Goal: Information Seeking & Learning: Learn about a topic

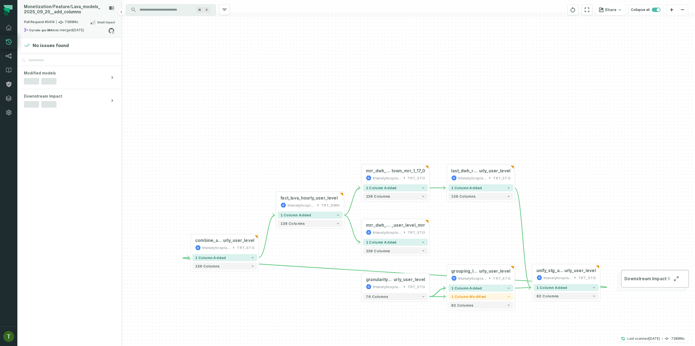
click at [67, 25] on div "Pull Request #5414 7389f4c Small Impact" at bounding box center [69, 23] width 91 height 9
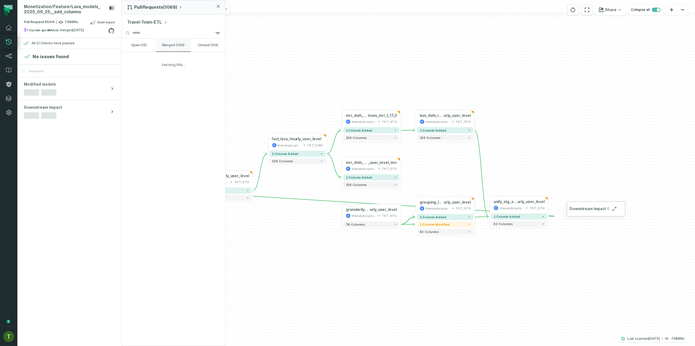
click at [180, 43] on button "merged (740)" at bounding box center [173, 45] width 34 height 13
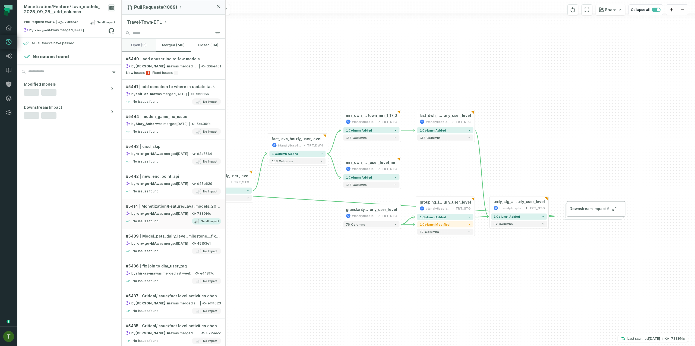
click at [140, 49] on button "open (15)" at bounding box center [139, 45] width 34 height 13
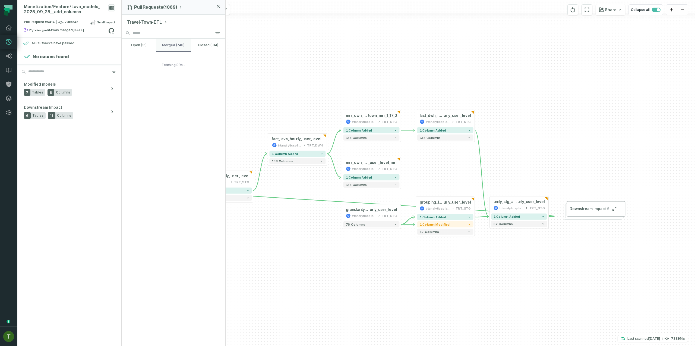
click at [162, 44] on button "merged (740)" at bounding box center [173, 45] width 34 height 13
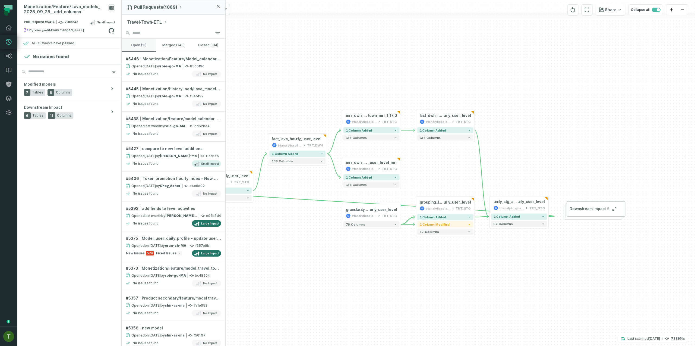
click at [147, 48] on button "open (15)" at bounding box center [139, 45] width 34 height 13
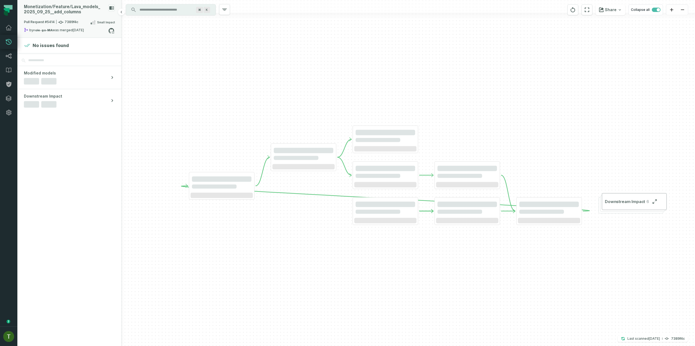
click at [79, 20] on div "Pull Request #5414 7389f4c Small Impact" at bounding box center [69, 23] width 91 height 9
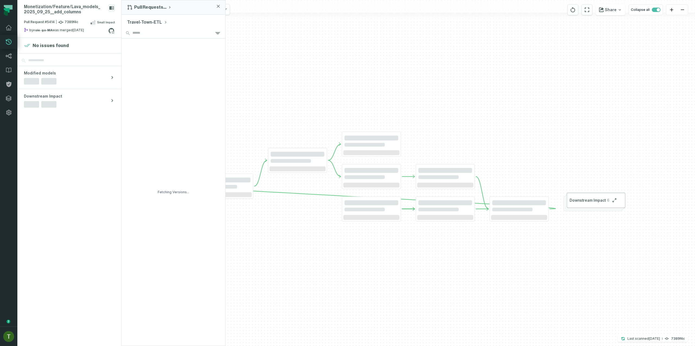
click at [159, 19] on button "Travel-Town-ETL" at bounding box center [147, 22] width 40 height 7
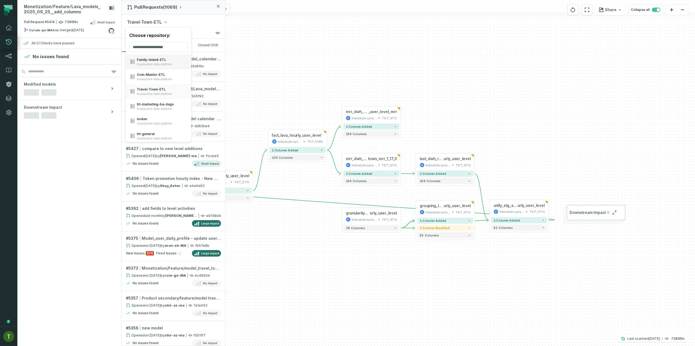
click at [163, 59] on span "Family- Island- ETL" at bounding box center [154, 60] width 35 height 4
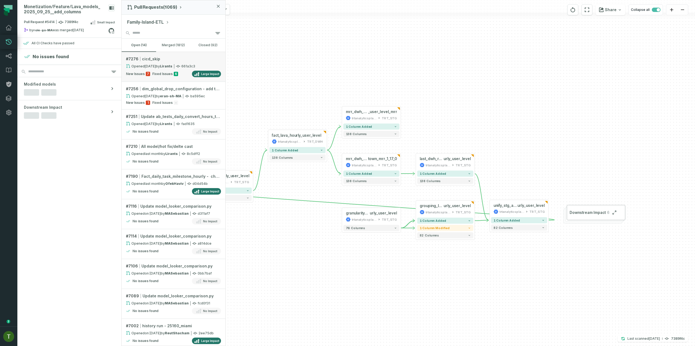
click at [172, 63] on link "# 7276 cicd_skip Opened [DATE] 3:45:38 PM by Lirants 661a3c3 New Issues 7 Fixed…" at bounding box center [174, 67] width 104 height 30
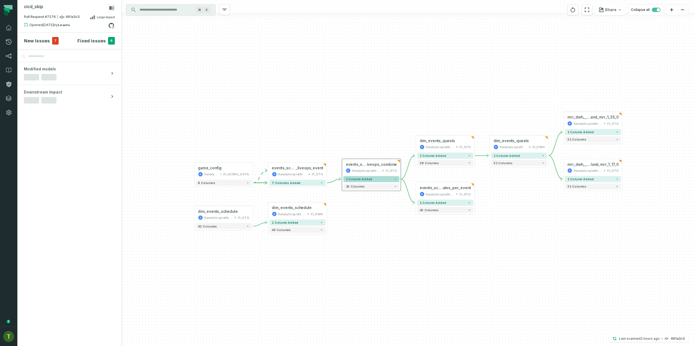
click at [351, 177] on span "1 column added" at bounding box center [359, 179] width 27 height 4
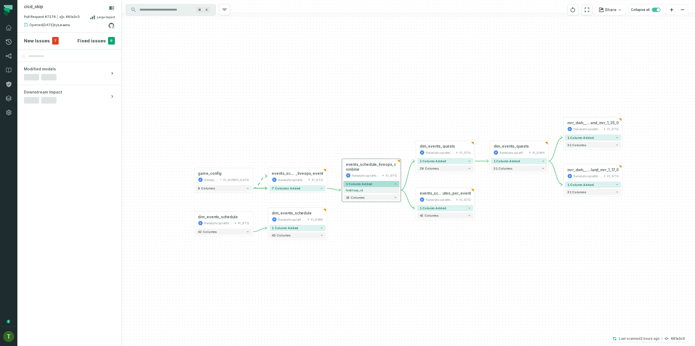
click at [356, 184] on span "1 column added" at bounding box center [359, 184] width 27 height 4
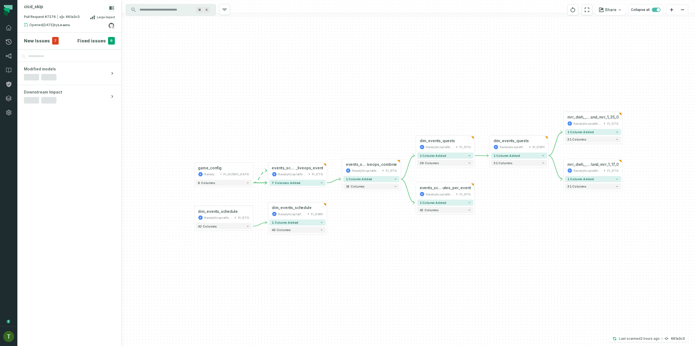
click at [354, 192] on div "+ dim_events_quests fianalyticsplatform FI_STG + 1 column added 29 columns + di…" at bounding box center [408, 173] width 573 height 346
click at [355, 188] on button "18 columns" at bounding box center [371, 186] width 56 height 6
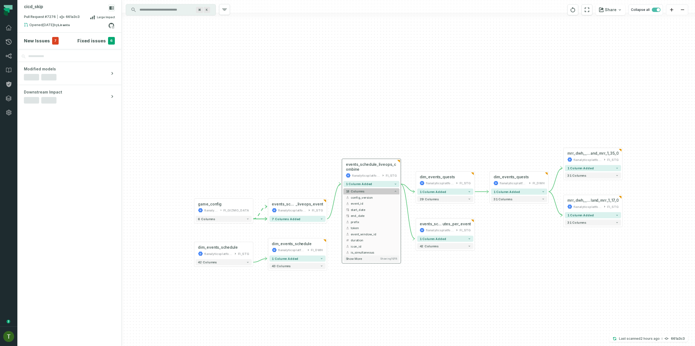
click at [355, 188] on button "18 columns" at bounding box center [371, 191] width 56 height 6
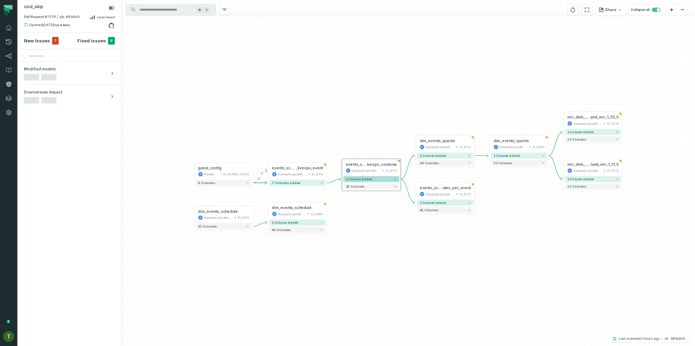
click at [360, 177] on button "1 column added" at bounding box center [371, 179] width 56 height 6
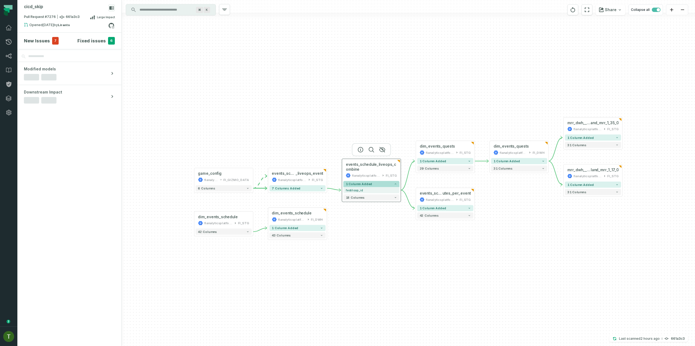
click at [360, 177] on div "fianalyticsplatform" at bounding box center [366, 175] width 29 height 5
click at [49, 41] on div "New Issues 7" at bounding box center [41, 41] width 35 height 8
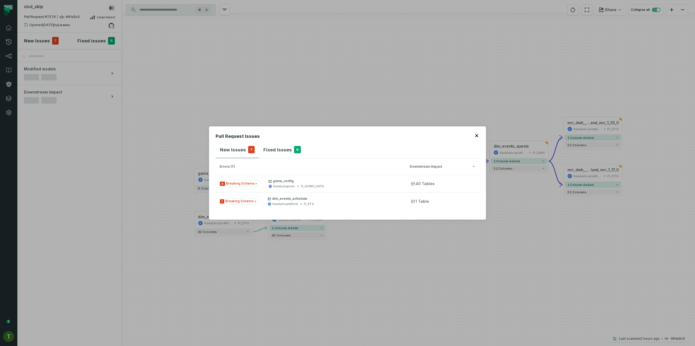
click at [319, 108] on div "Pull Request Issues New Issues 7 Fixed Issues 6 errors (7) Downstream Impact 6 …" at bounding box center [347, 173] width 695 height 346
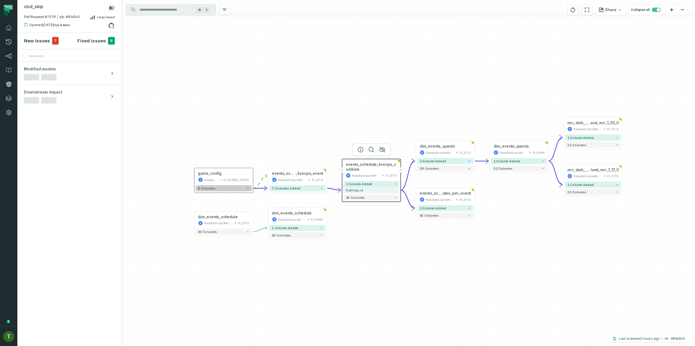
click at [236, 190] on button "6 columns" at bounding box center [223, 188] width 56 height 6
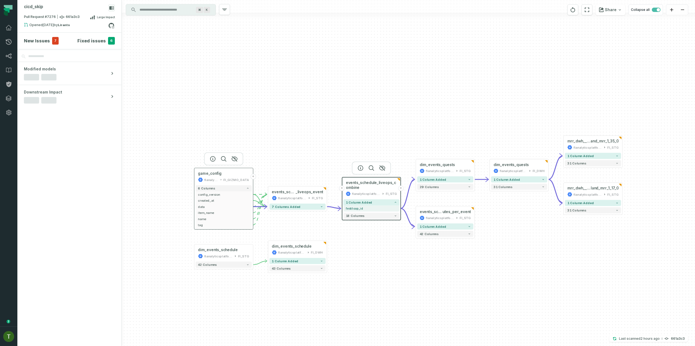
click at [233, 176] on div "game_config fianalysisgizmo FI_GIZMO_DATA" at bounding box center [223, 176] width 56 height 15
click at [288, 211] on div "+ dim_events_quests fianalyticsplatform FI_STG + 1 column added 29 columns + di…" at bounding box center [408, 173] width 573 height 346
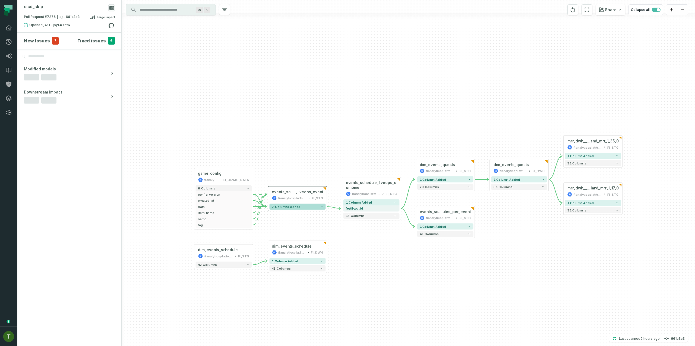
click at [291, 206] on span "7 columns added" at bounding box center [286, 206] width 29 height 4
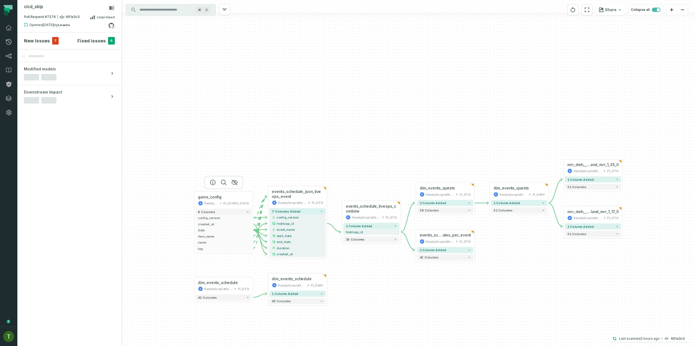
click at [229, 189] on div at bounding box center [223, 182] width 39 height 13
click at [211, 181] on icon "button" at bounding box center [212, 182] width 5 height 5
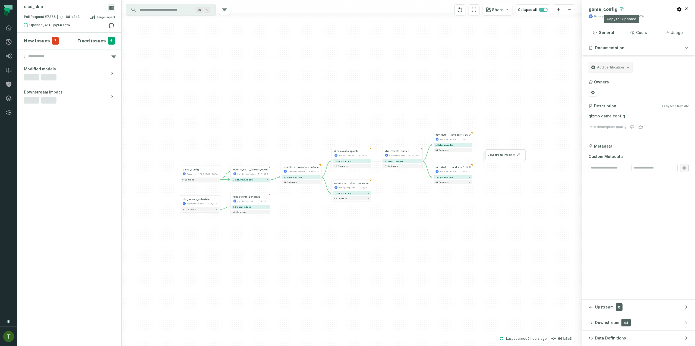
click at [618, 8] on button at bounding box center [622, 9] width 9 height 9
click at [173, 6] on input "Discovery Provider cmdk menu" at bounding box center [165, 9] width 59 height 9
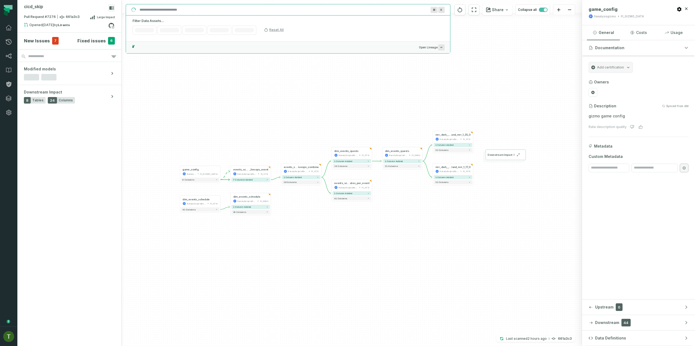
paste input "**********"
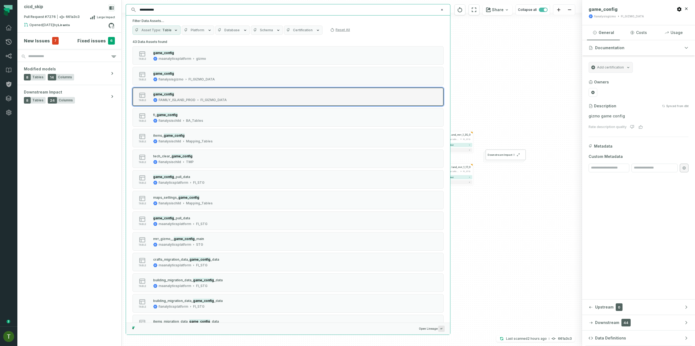
type input "**********"
drag, startPoint x: 226, startPoint y: 100, endPoint x: 225, endPoint y: 103, distance: 3.8
click at [225, 103] on button "table game_config FAMILY_ISLAND_PROD FI_GIZMO_DATA" at bounding box center [287, 96] width 311 height 18
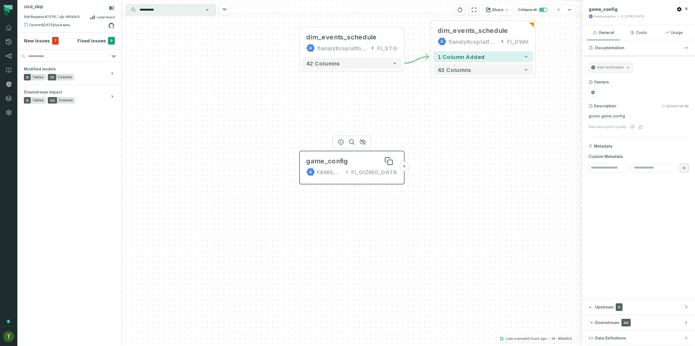
click at [347, 160] on div "game_config" at bounding box center [351, 161] width 91 height 9
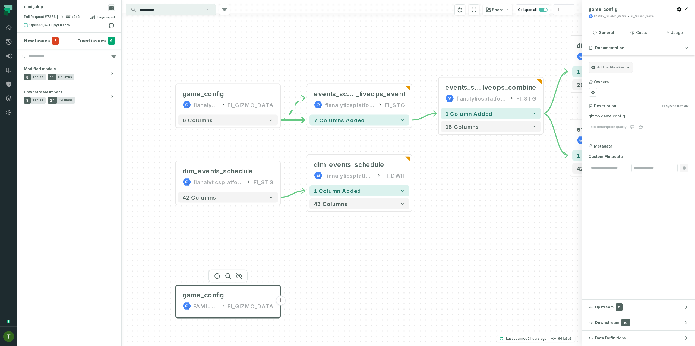
drag, startPoint x: 429, startPoint y: 91, endPoint x: 302, endPoint y: 229, distance: 187.5
click at [302, 229] on div "+ dim_events_quests fianalyticsplatform FI_STG + 1 column added 29 columns + di…" at bounding box center [352, 173] width 460 height 346
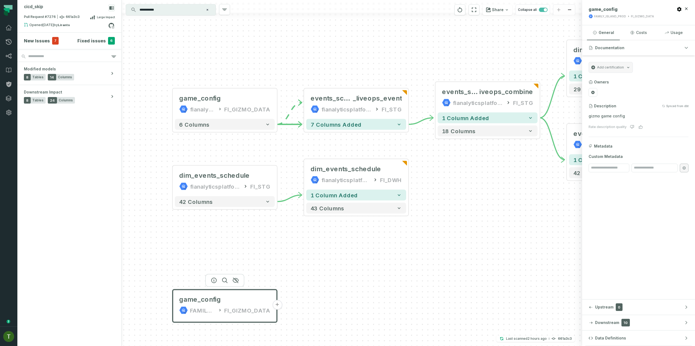
click at [277, 302] on button "+" at bounding box center [277, 305] width 10 height 10
click at [277, 303] on button "+" at bounding box center [277, 305] width 10 height 10
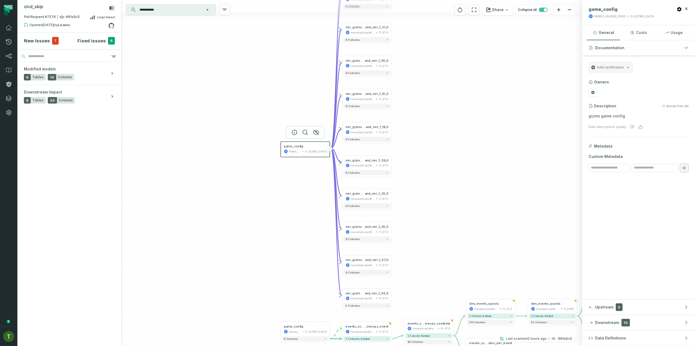
drag, startPoint x: 402, startPoint y: 167, endPoint x: 394, endPoint y: 185, distance: 19.0
click at [394, 185] on div "+ mrr_gizmo__game_config_dbt_family_isl and_mrr_1_31_0 maanalyticsplatform FI_S…" at bounding box center [352, 173] width 460 height 346
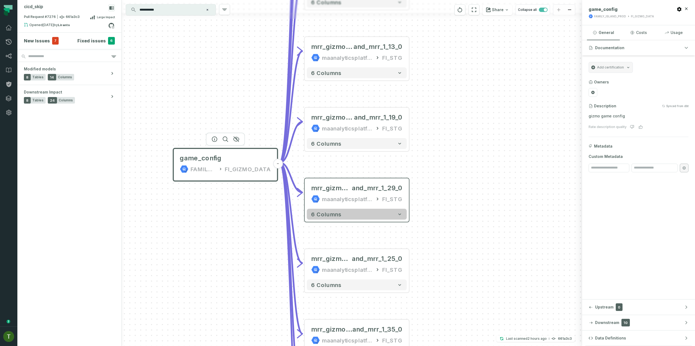
click at [327, 216] on span "6 columns" at bounding box center [326, 214] width 30 height 7
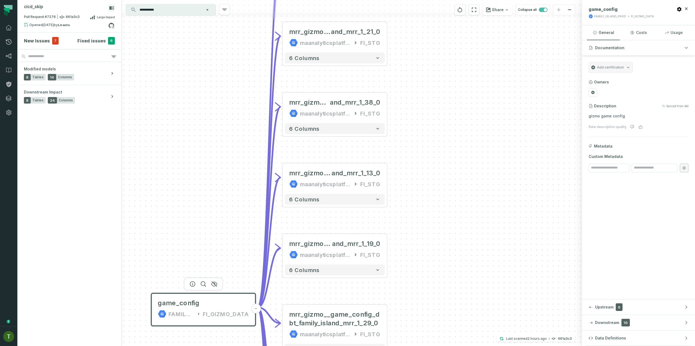
drag, startPoint x: 422, startPoint y: 186, endPoint x: 407, endPoint y: 249, distance: 65.5
click at [408, 249] on div "+ mrr_gizmo__game_config_dbt_family_isl and_mrr_1_31_0 maanalyticsplatform FI_S…" at bounding box center [352, 173] width 460 height 346
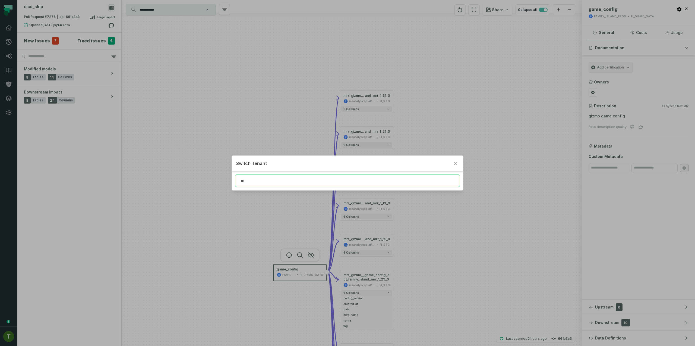
type input "*"
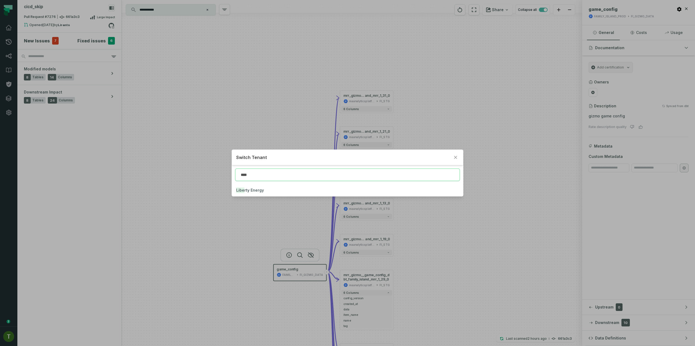
type input "****"
click button "Libe rty Energy" at bounding box center [347, 190] width 231 height 12
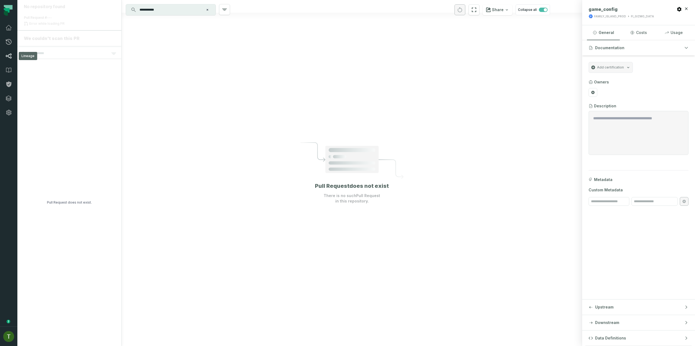
click at [5, 56] on link "Lineage" at bounding box center [8, 56] width 17 height 14
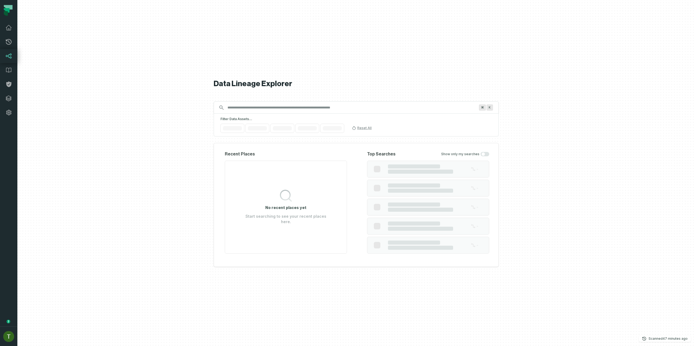
click at [10, 52] on link "Lineage" at bounding box center [8, 56] width 17 height 14
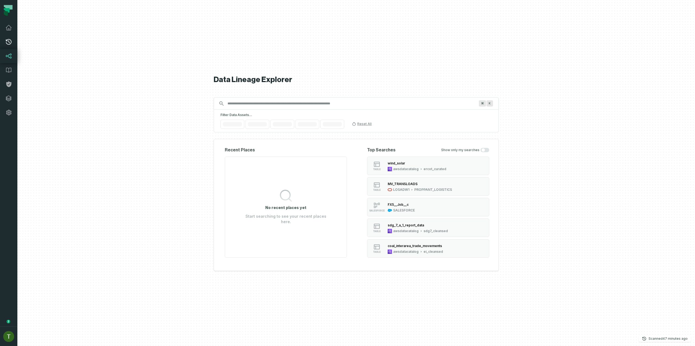
click at [9, 44] on icon at bounding box center [8, 42] width 7 height 7
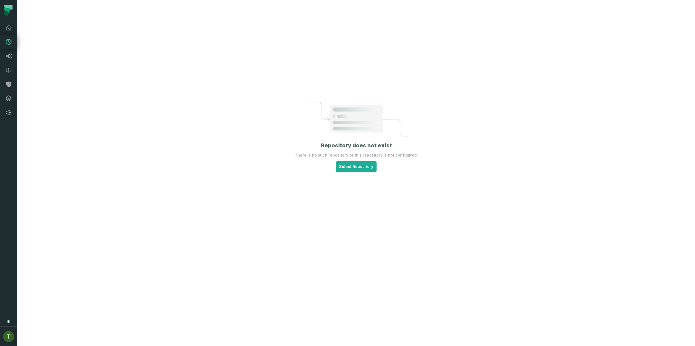
click at [359, 161] on section "Repository does not exist There is no such repository or this repository is not…" at bounding box center [356, 137] width 123 height 70
click at [358, 163] on html "Pull Requests Dashboard Lineage Data Catalog Policies Integrations Settings [PE…" at bounding box center [347, 173] width 695 height 346
click at [353, 192] on link "Configure GitHub connector" at bounding box center [357, 196] width 67 height 11
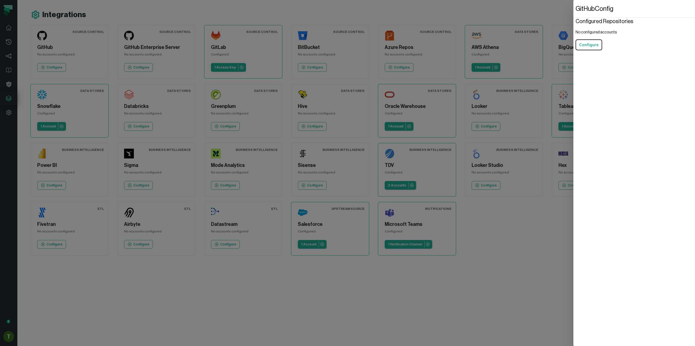
drag, startPoint x: 4, startPoint y: 69, endPoint x: 4, endPoint y: 66, distance: 3.3
click at [573, 68] on dialog "GitHub Config Configured Repositories No configured accounts Configure" at bounding box center [634, 173] width 122 height 346
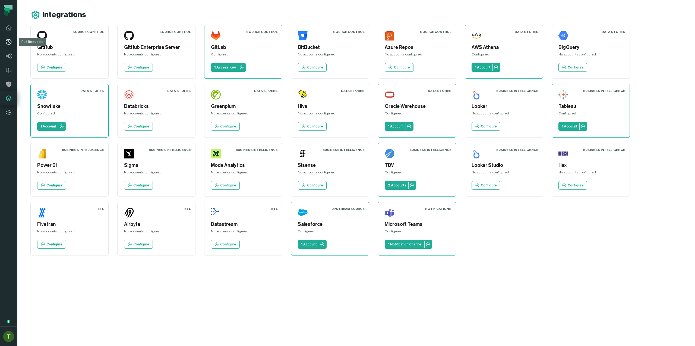
click at [11, 47] on link "Pull Requests" at bounding box center [8, 42] width 17 height 14
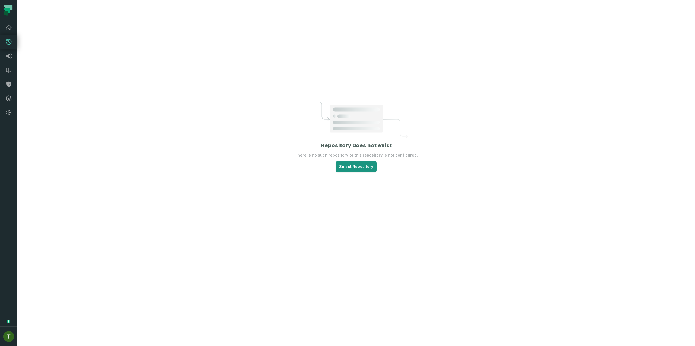
click at [343, 164] on html "Pull Requests Dashboard Lineage Data Catalog Policies Integrations Settings [PE…" at bounding box center [347, 173] width 695 height 346
click at [343, 175] on link "data_engineering/dataplatform libertyenergy" at bounding box center [357, 181] width 67 height 15
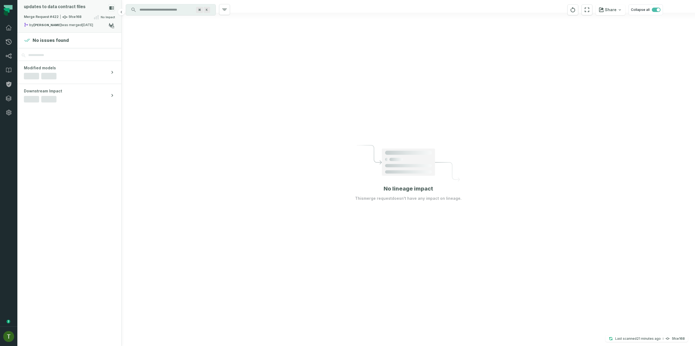
click at [71, 21] on div "Merge Request #422 5fce168 No Impact" at bounding box center [69, 18] width 91 height 9
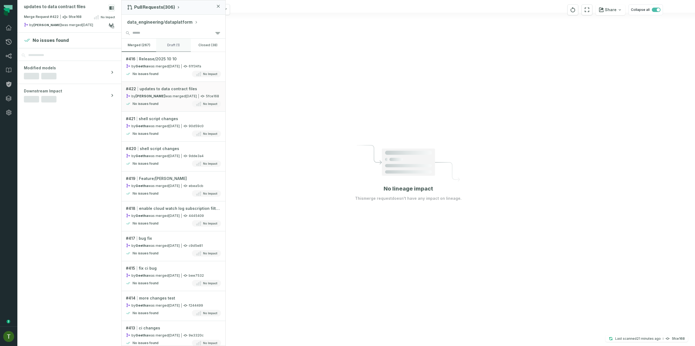
click at [180, 40] on button "draft (1)" at bounding box center [173, 45] width 34 height 13
click at [139, 42] on button "merged (267)" at bounding box center [139, 45] width 34 height 13
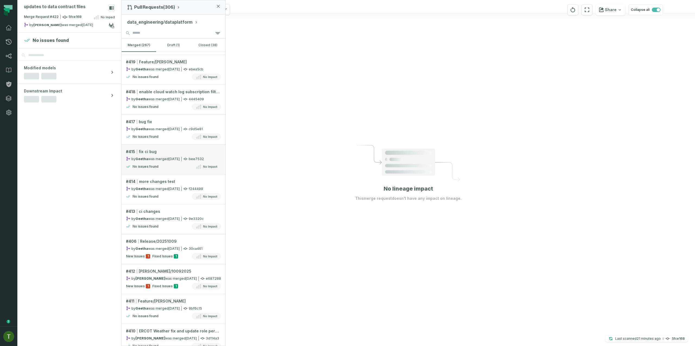
scroll to position [120, 0]
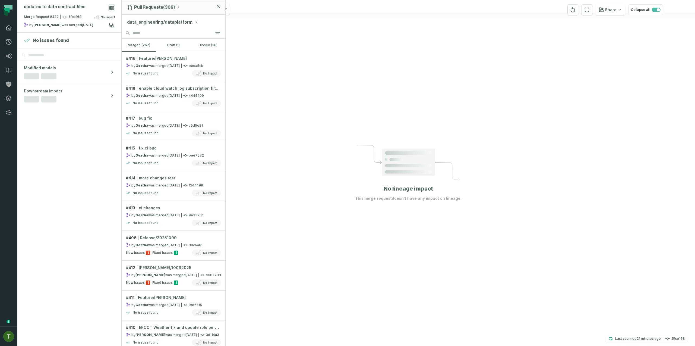
click at [6, 31] on link "Dashboard" at bounding box center [8, 28] width 17 height 14
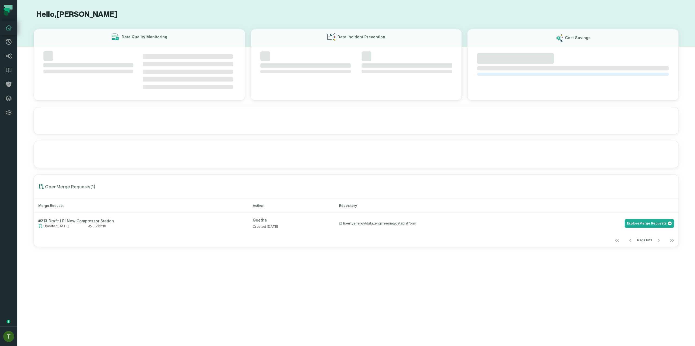
click at [6, 31] on link "Dashboard" at bounding box center [8, 28] width 17 height 14
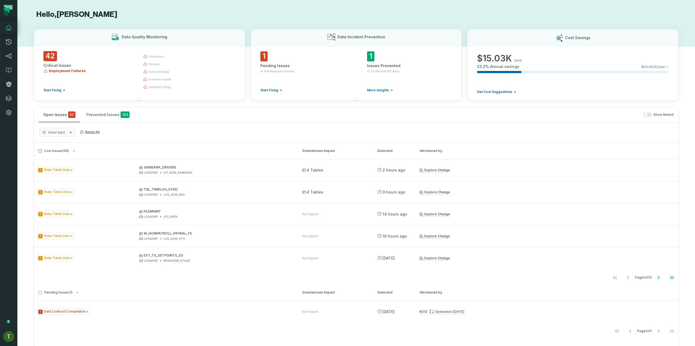
click at [6, 31] on link "Dashboard" at bounding box center [8, 28] width 17 height 14
click at [647, 116] on button "button" at bounding box center [647, 114] width 9 height 4
click at [64, 136] on button "Issue type" at bounding box center [57, 132] width 36 height 9
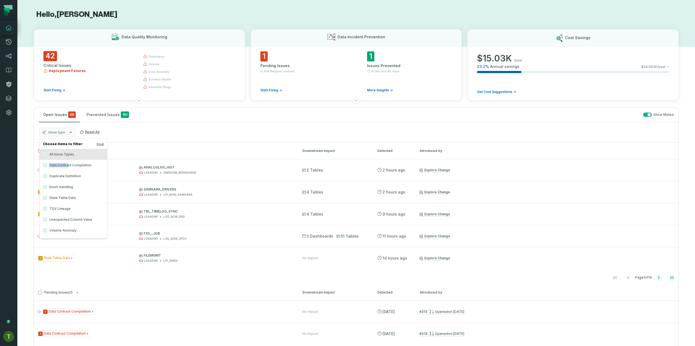
click at [69, 163] on label "Data Contract Compilation" at bounding box center [73, 165] width 67 height 11
click at [153, 130] on div "Issue type Reset All" at bounding box center [356, 132] width 644 height 20
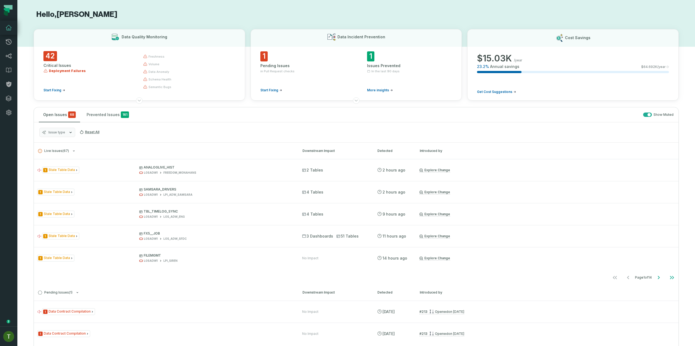
click at [73, 137] on div "Issue type Reset All" at bounding box center [356, 132] width 644 height 20
click at [72, 135] on button "Issue type" at bounding box center [57, 132] width 36 height 9
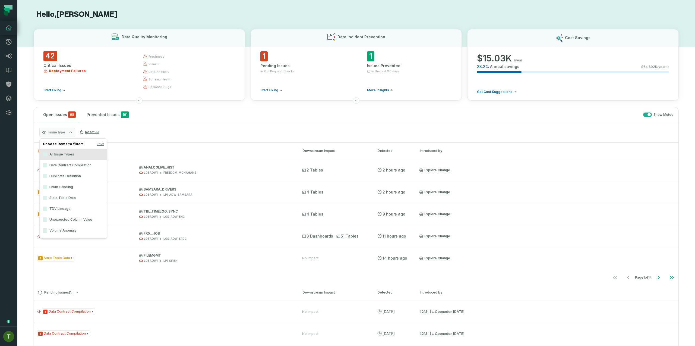
click at [75, 162] on label "Data Contract Compilation" at bounding box center [73, 165] width 67 height 11
click at [47, 163] on button "Data Contract Compilation" at bounding box center [45, 165] width 4 height 4
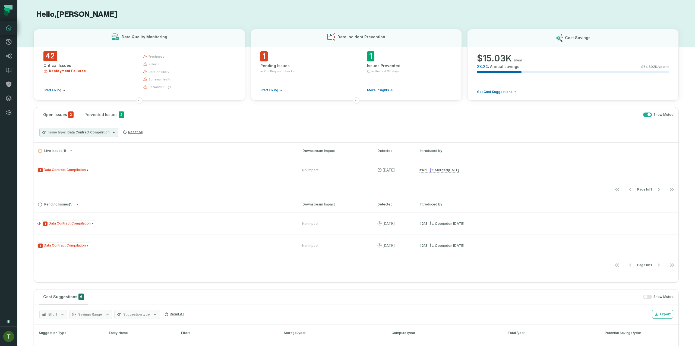
click at [179, 119] on div "Open Issues 2 Prevented Issues 2 Show Muted" at bounding box center [356, 114] width 644 height 15
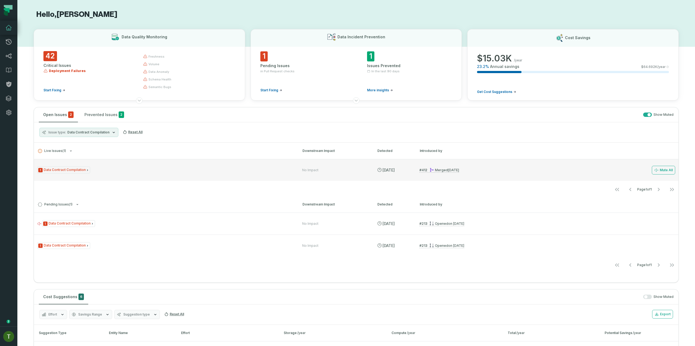
click at [120, 175] on div "1 Data Contract Compilation No Impact [DATE] 1:01:42 AM # 412 Merged [DATE] 12:…" at bounding box center [356, 170] width 644 height 22
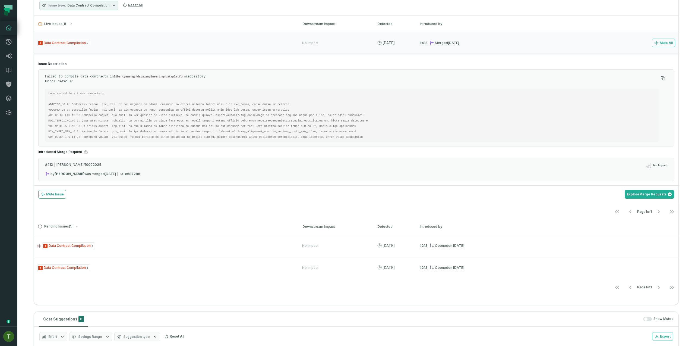
scroll to position [134, 0]
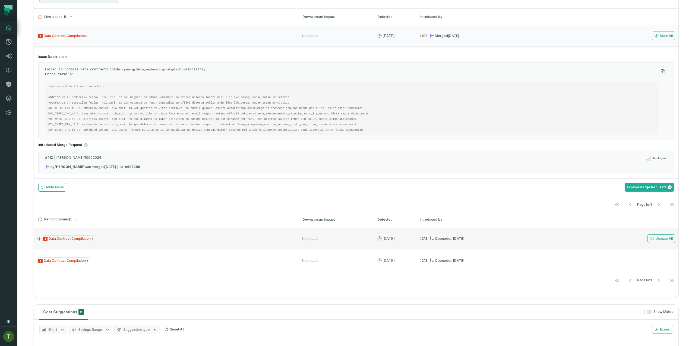
click at [122, 236] on div "1 Data Contract Compilation" at bounding box center [164, 238] width 255 height 7
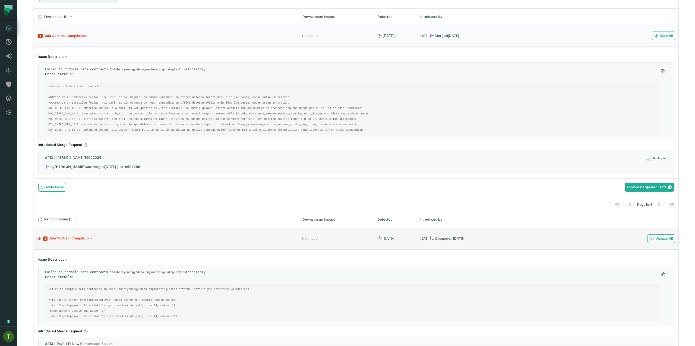
click at [122, 236] on div "1 Data Contract Compilation" at bounding box center [164, 238] width 255 height 7
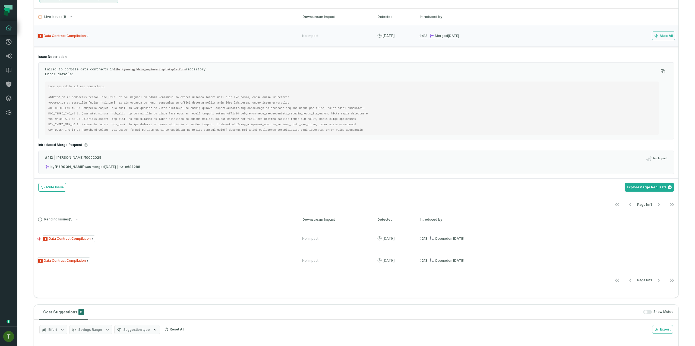
click at [55, 100] on pre at bounding box center [352, 107] width 614 height 53
click at [57, 99] on pre at bounding box center [352, 107] width 614 height 53
click at [63, 115] on pre at bounding box center [352, 107] width 614 height 53
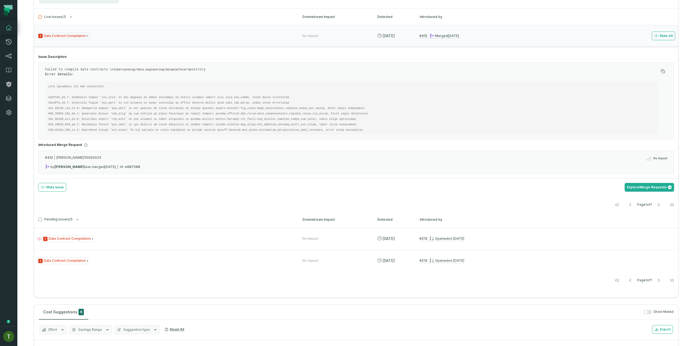
click at [249, 97] on code at bounding box center [209, 108] width 323 height 47
click at [247, 99] on pre at bounding box center [352, 107] width 614 height 53
click at [246, 101] on code at bounding box center [209, 108] width 323 height 47
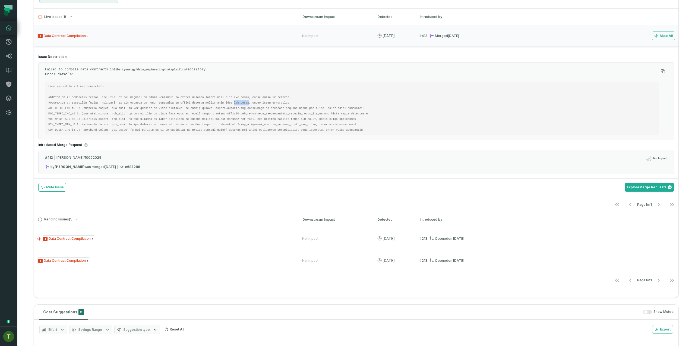
click at [246, 101] on code at bounding box center [209, 108] width 323 height 47
click at [237, 118] on code at bounding box center [209, 108] width 323 height 47
click at [171, 121] on pre at bounding box center [352, 107] width 614 height 53
drag, startPoint x: 129, startPoint y: 117, endPoint x: 182, endPoint y: 118, distance: 53.2
click at [182, 118] on code at bounding box center [209, 108] width 323 height 47
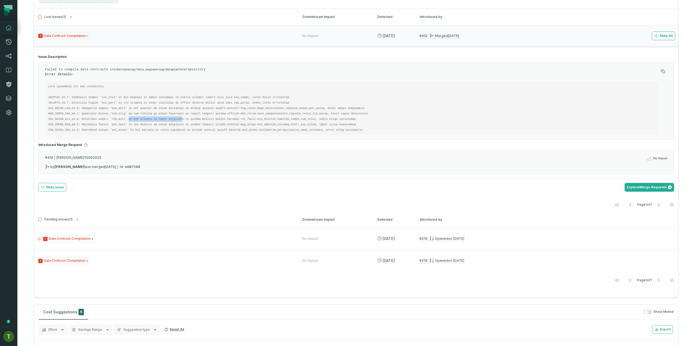
copy code "is not created by query statemen"
copy code "is not created by query statement"
